Goal: Find specific page/section: Find specific page/section

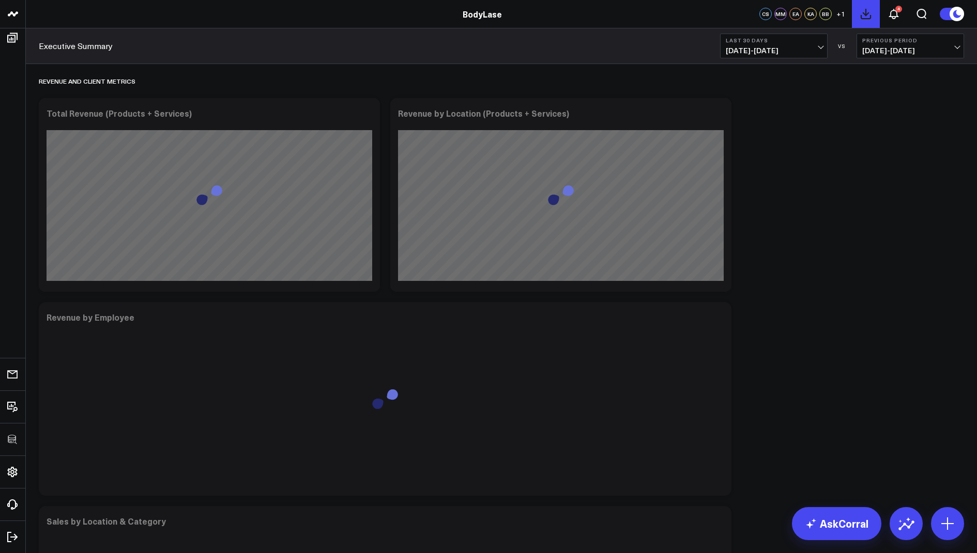
click at [873, 14] on button at bounding box center [866, 14] width 28 height 28
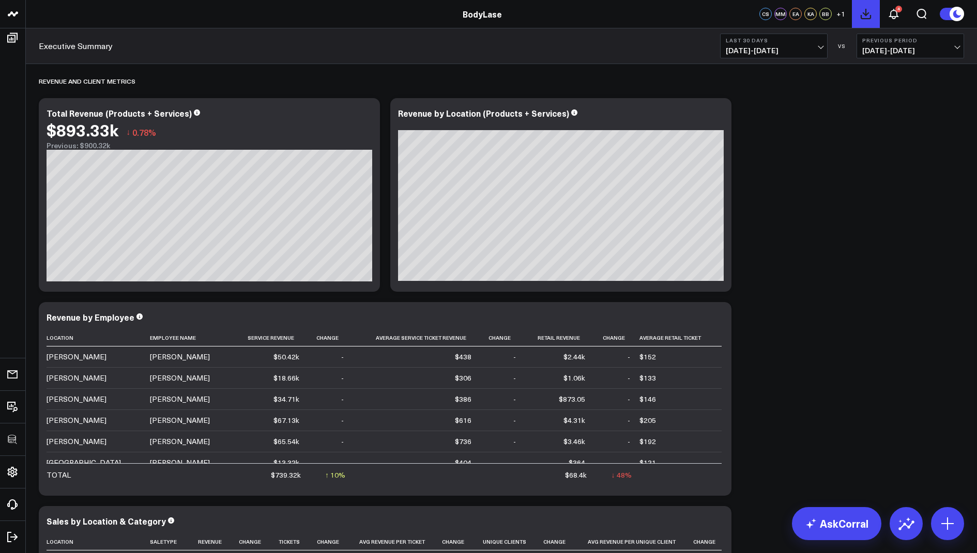
click at [869, 17] on icon at bounding box center [865, 14] width 12 height 12
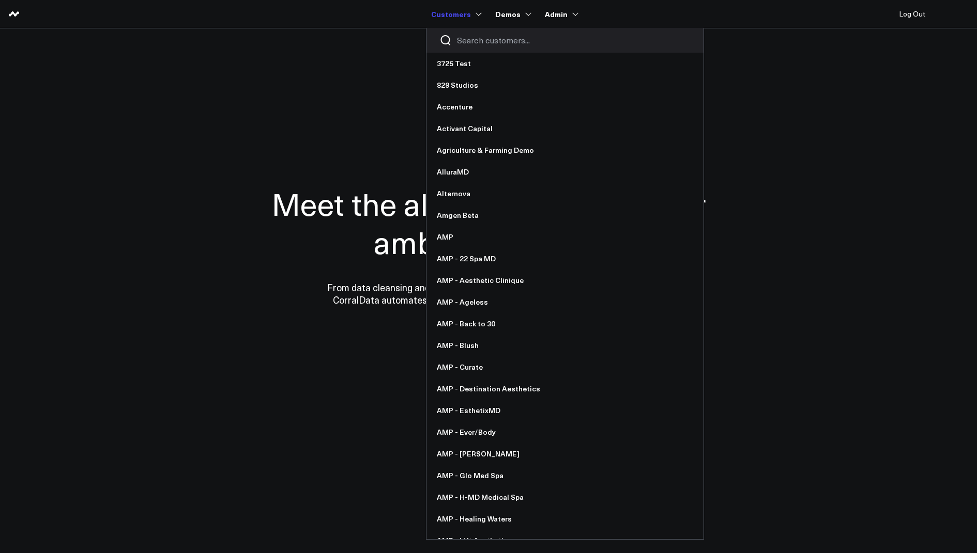
click at [464, 37] on input "Search customers input" at bounding box center [574, 40] width 234 height 11
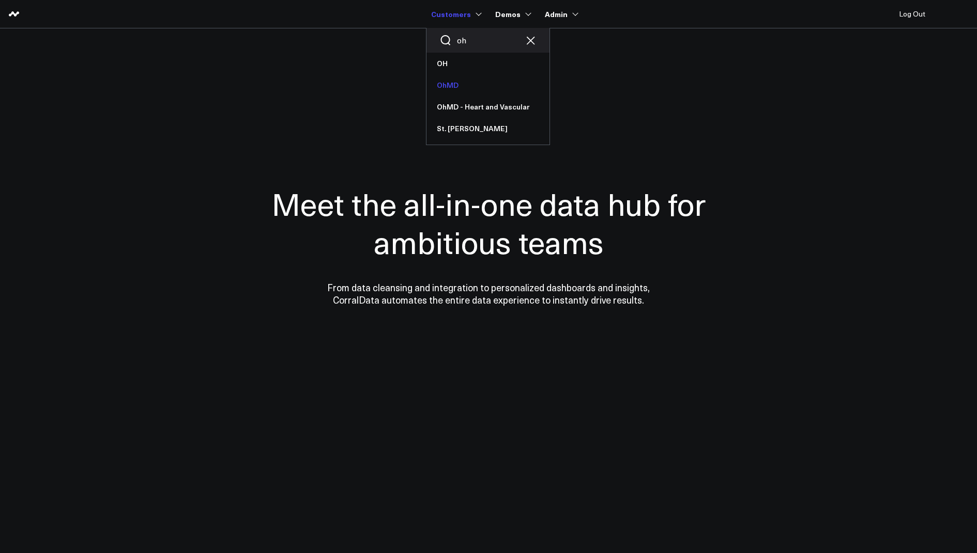
type input "oh"
click at [449, 90] on link "OhMD" at bounding box center [487, 85] width 123 height 22
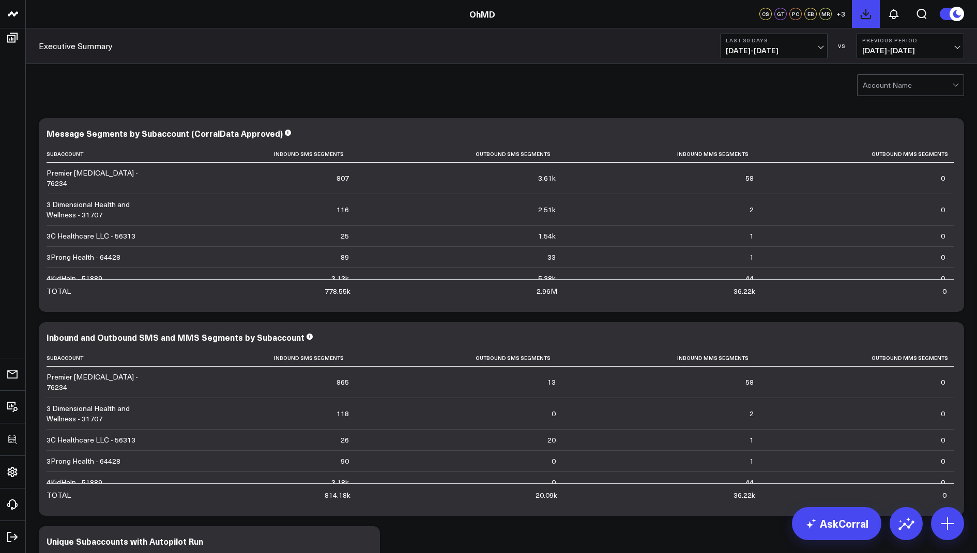
click at [868, 12] on icon at bounding box center [865, 13] width 9 height 9
click at [861, 13] on icon at bounding box center [865, 14] width 12 height 12
